Goal: Find specific page/section: Find specific page/section

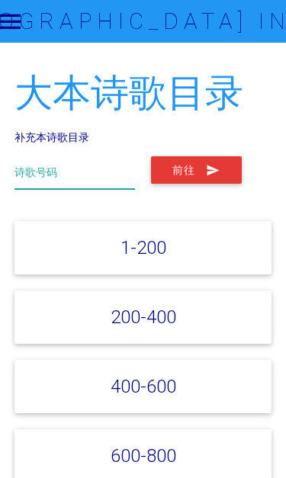
click at [41, 163] on input "text" at bounding box center [74, 172] width 120 height 33
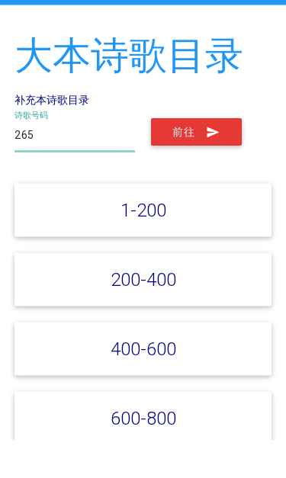
type input "265"
click at [196, 156] on button "前往" at bounding box center [196, 169] width 91 height 27
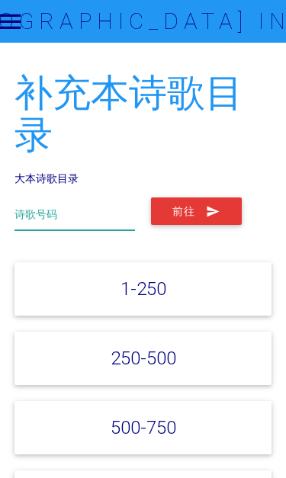
click at [39, 203] on input "text" at bounding box center [74, 213] width 120 height 33
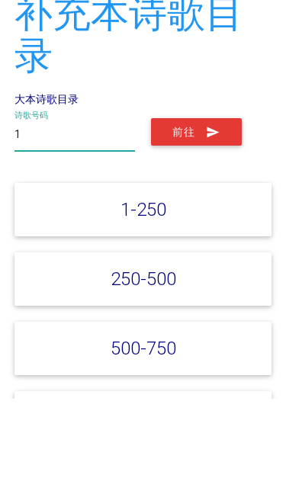
type input "1"
click at [201, 197] on button "前往" at bounding box center [196, 210] width 91 height 27
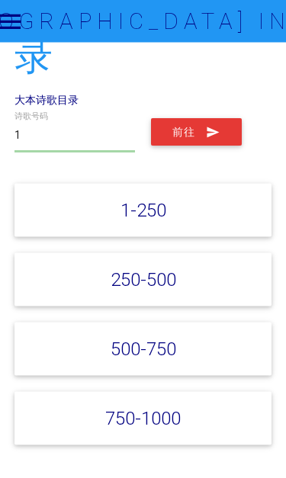
scroll to position [79, 0]
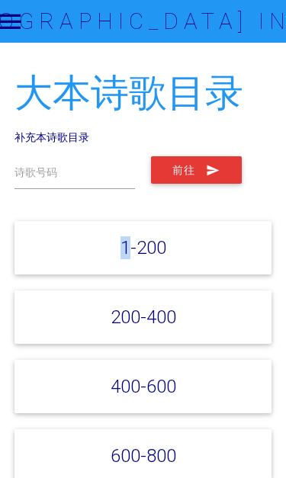
click at [182, 250] on div "1-200" at bounding box center [142, 247] width 257 height 53
click at [152, 253] on link "1-200" at bounding box center [143, 247] width 46 height 22
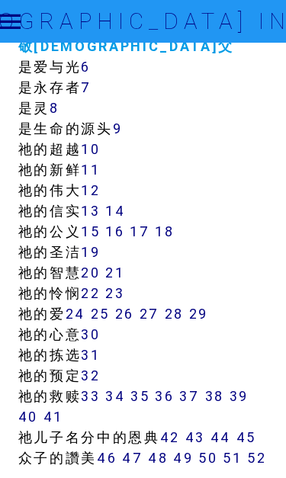
scroll to position [597, 0]
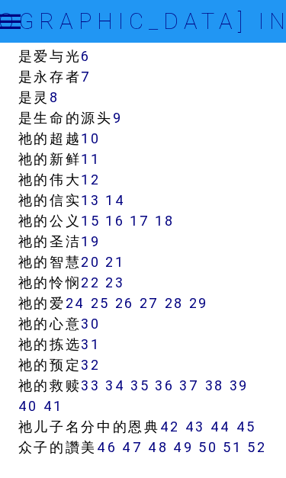
click at [174, 383] on link "36" at bounding box center [164, 385] width 19 height 18
click at [174, 382] on link "36" at bounding box center [164, 385] width 19 height 18
